Goal: Communication & Community: Answer question/provide support

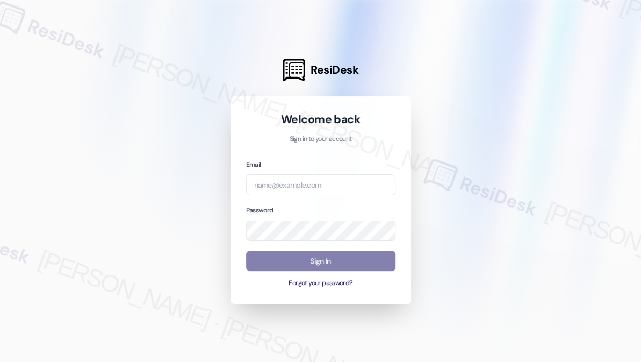
click at [84, 53] on div at bounding box center [320, 181] width 641 height 362
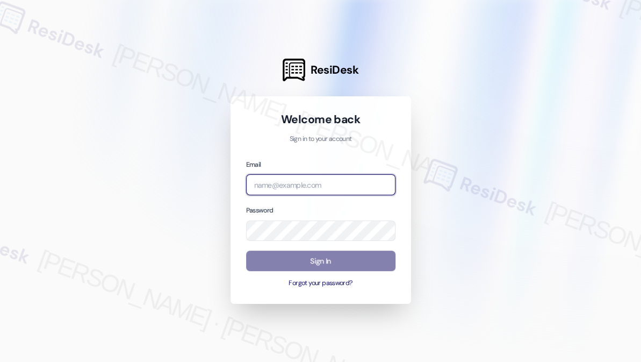
click at [346, 179] on input "email" at bounding box center [320, 184] width 149 height 21
type input "[EMAIL_ADDRESS][PERSON_NAME][PERSON_NAME][DOMAIN_NAME]"
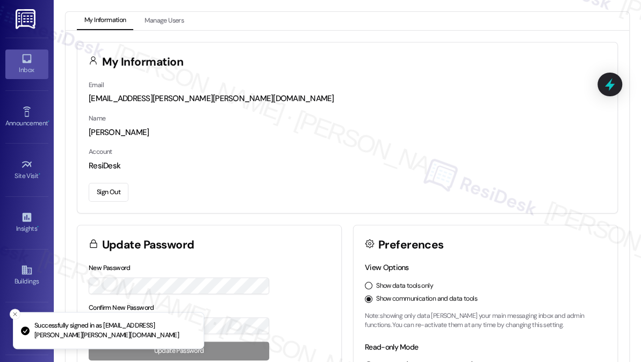
click at [41, 64] on div "Inbox" at bounding box center [27, 69] width 54 height 11
